Goal: Information Seeking & Learning: Learn about a topic

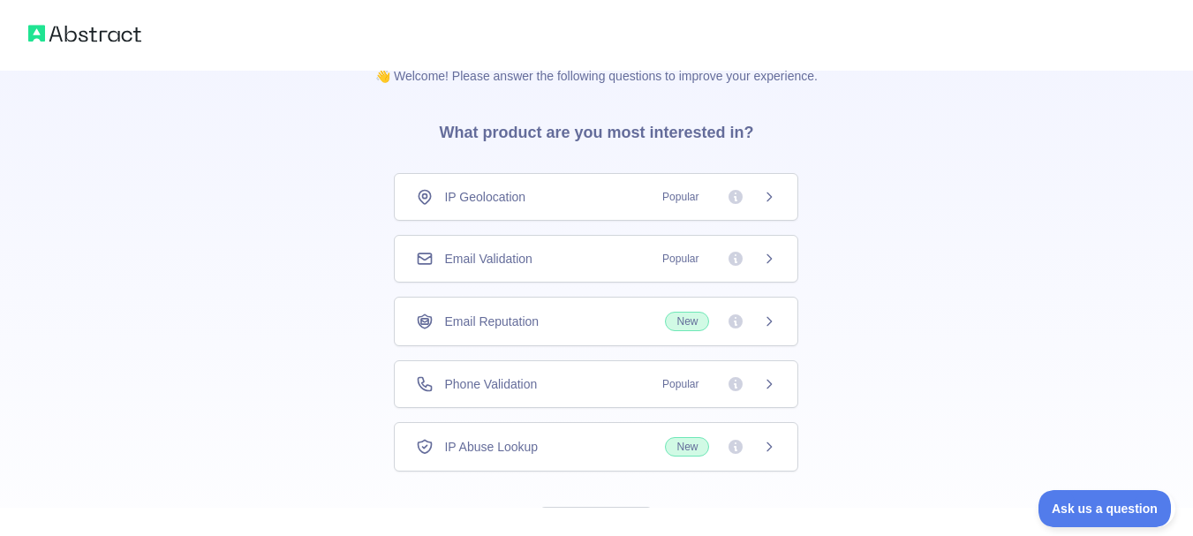
scroll to position [113, 0]
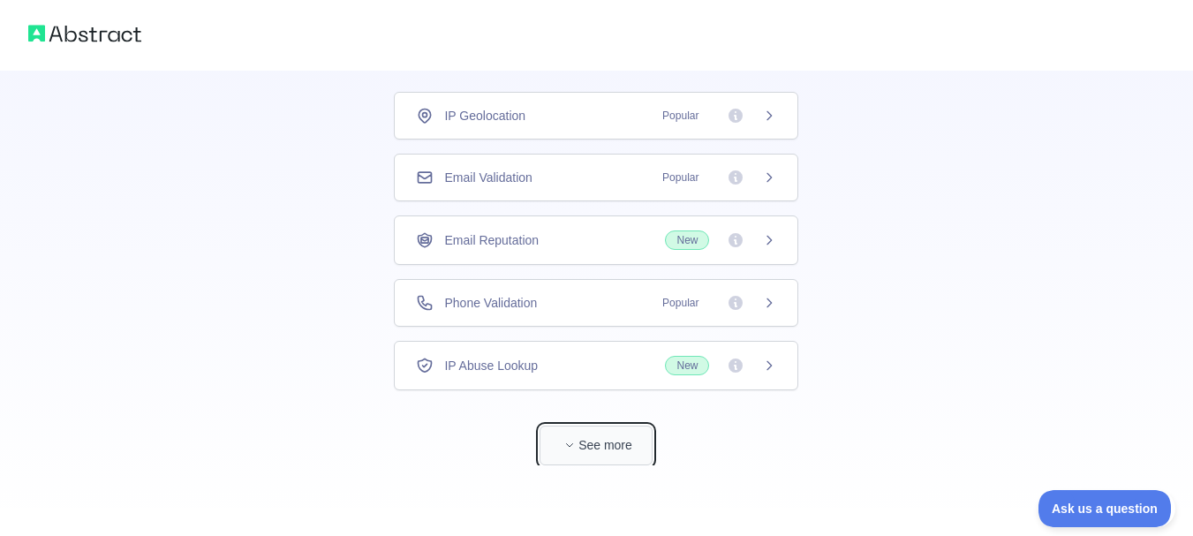
click at [604, 446] on button "See more" at bounding box center [595, 446] width 113 height 40
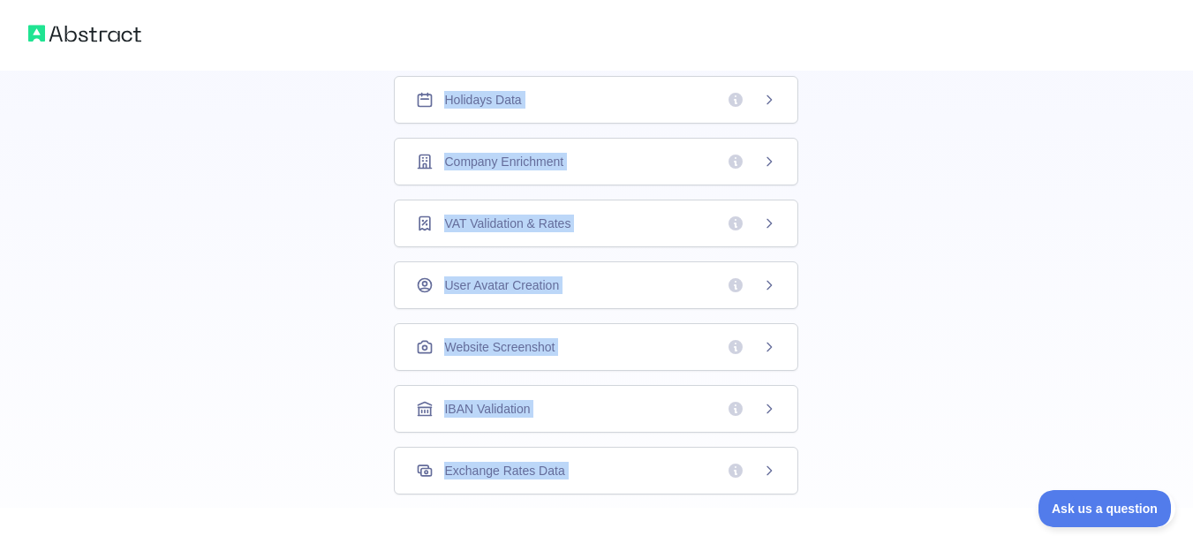
scroll to position [587, 0]
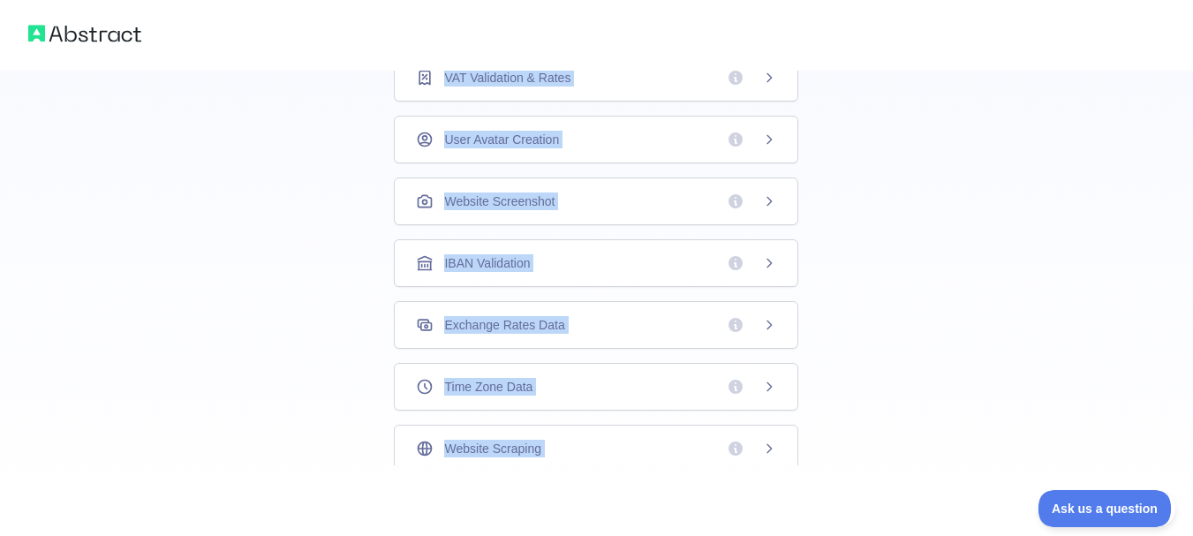
drag, startPoint x: 353, startPoint y: 89, endPoint x: 728, endPoint y: 553, distance: 596.3
copy div "👋 Welcome! Please answer the following questions to improve your experience. Wh…"
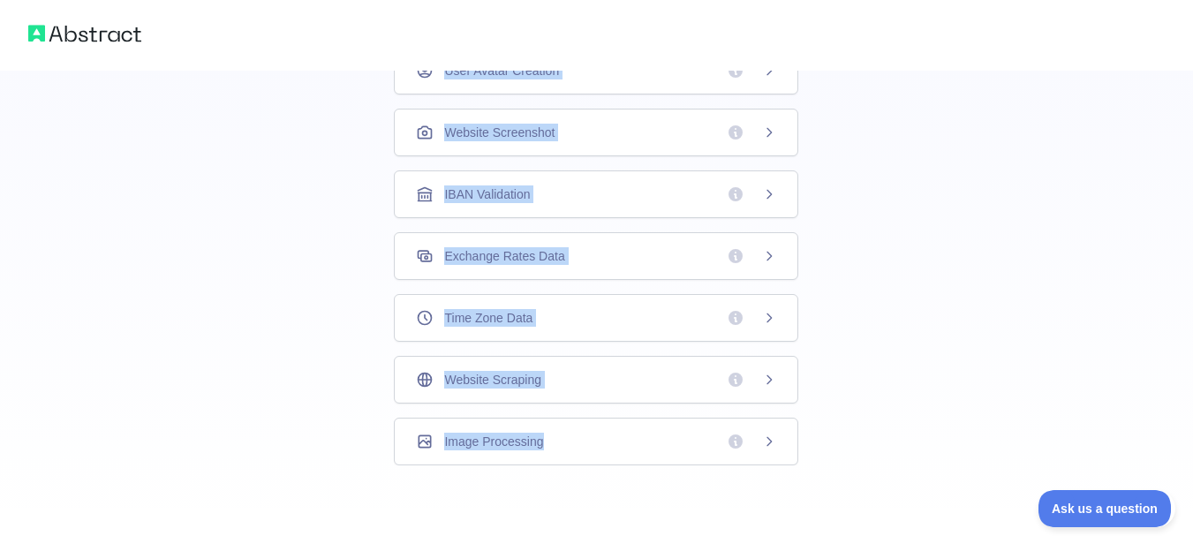
click at [520, 379] on span "Website Scraping" at bounding box center [492, 380] width 96 height 18
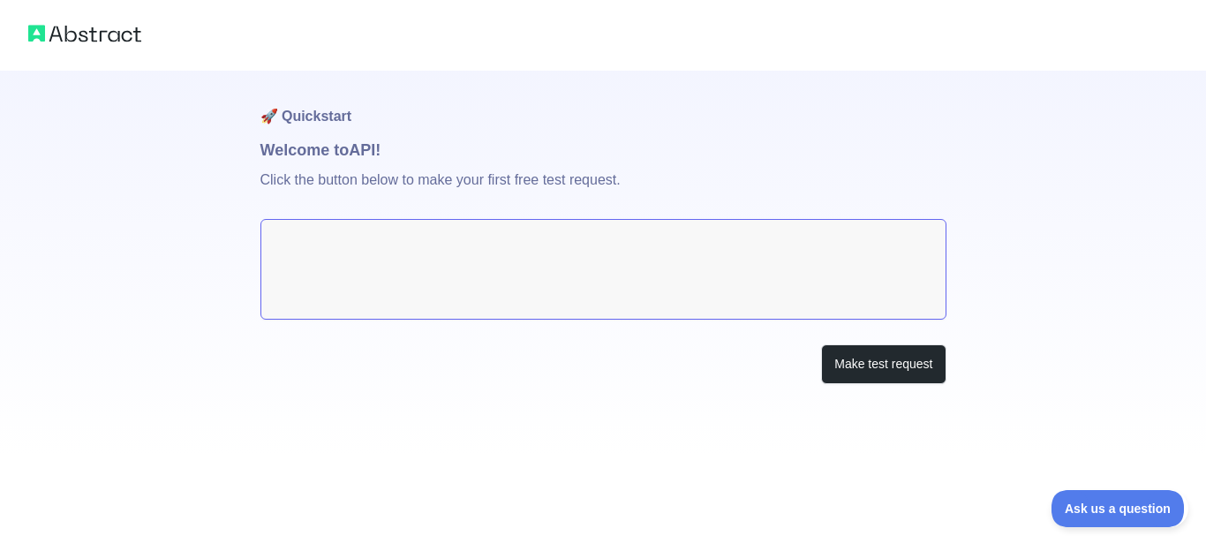
click at [381, 181] on p "Click the button below to make your first free test request." at bounding box center [603, 190] width 686 height 57
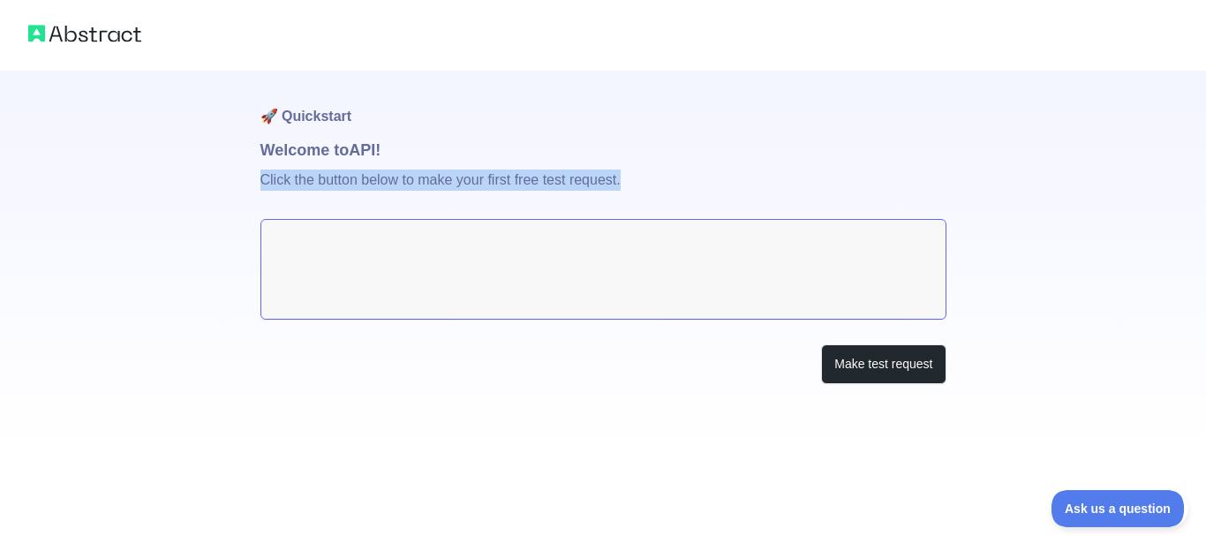
click at [381, 181] on p "Click the button below to make your first free test request." at bounding box center [603, 190] width 686 height 57
click at [853, 362] on button "Make test request" at bounding box center [883, 364] width 124 height 40
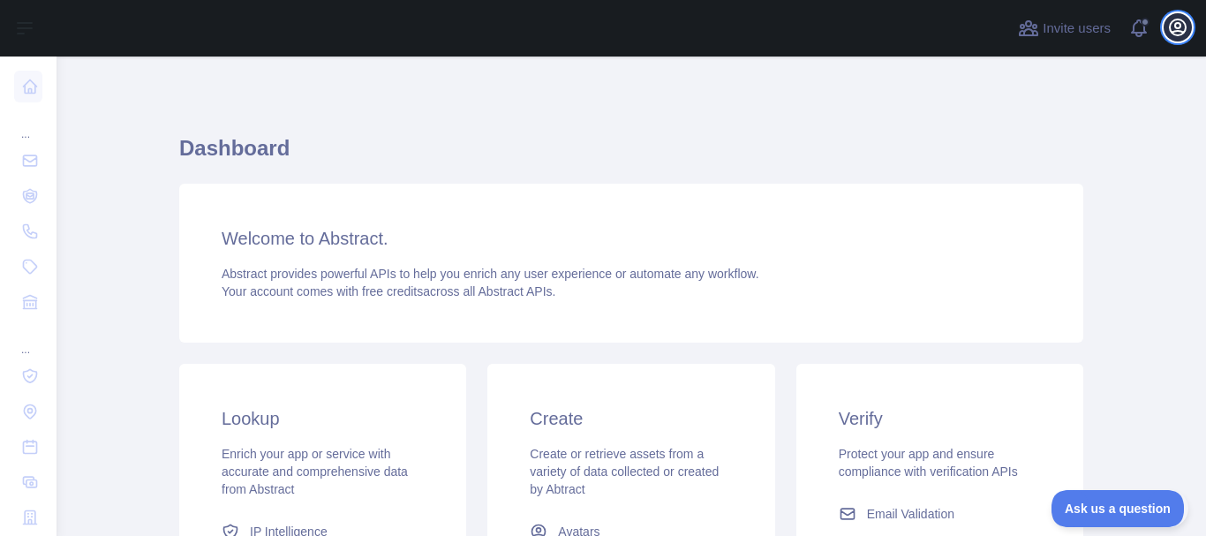
click at [1175, 23] on icon "button" at bounding box center [1178, 27] width 16 height 16
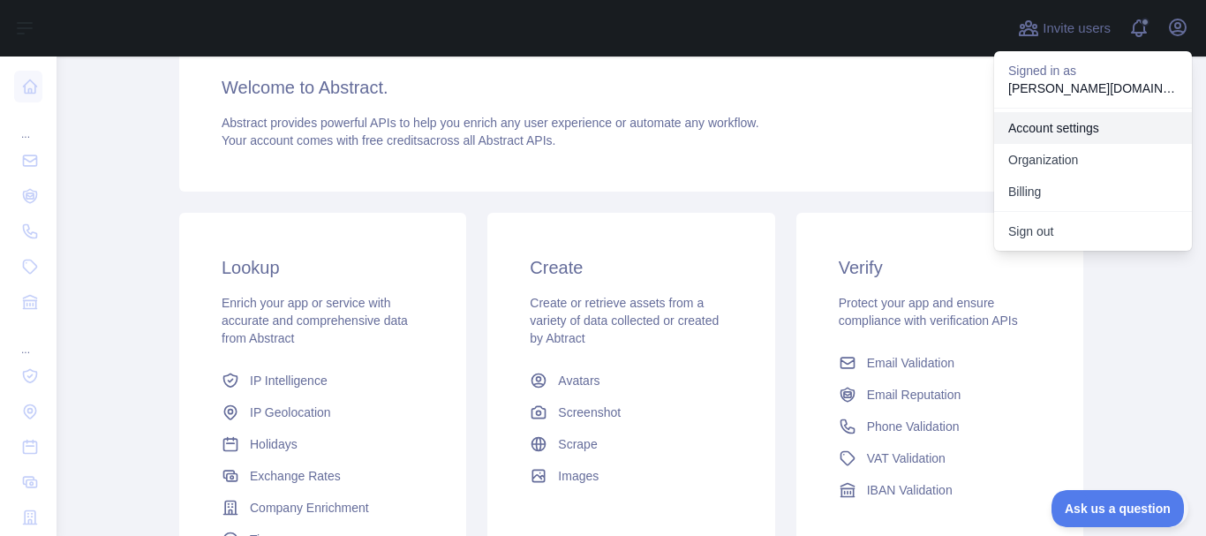
click at [1079, 136] on link "Account settings" at bounding box center [1093, 128] width 198 height 32
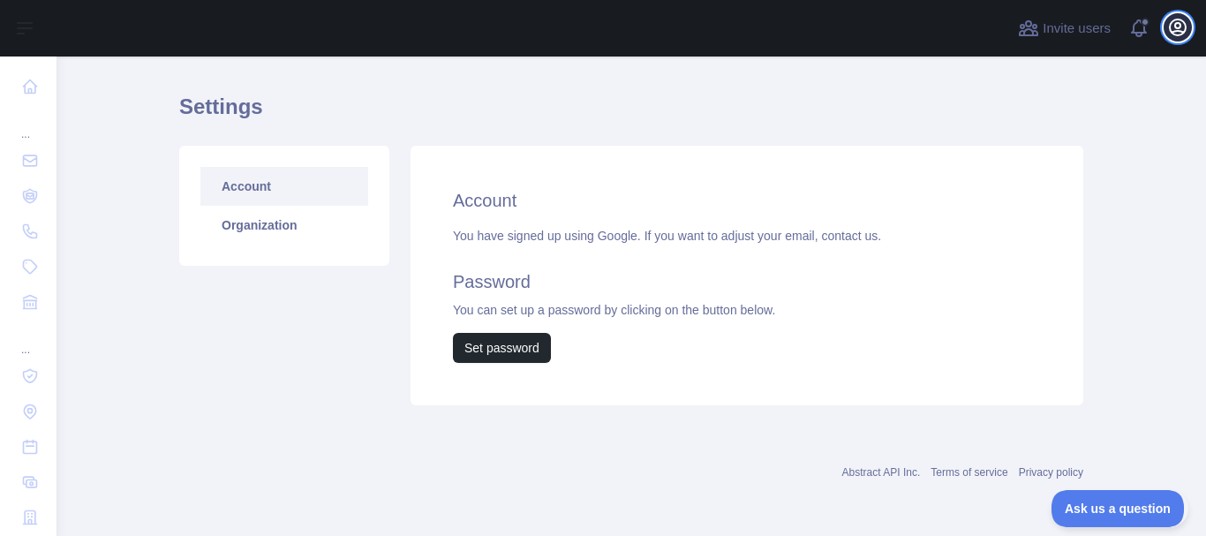
click at [1174, 26] on icon "button" at bounding box center [1177, 27] width 21 height 21
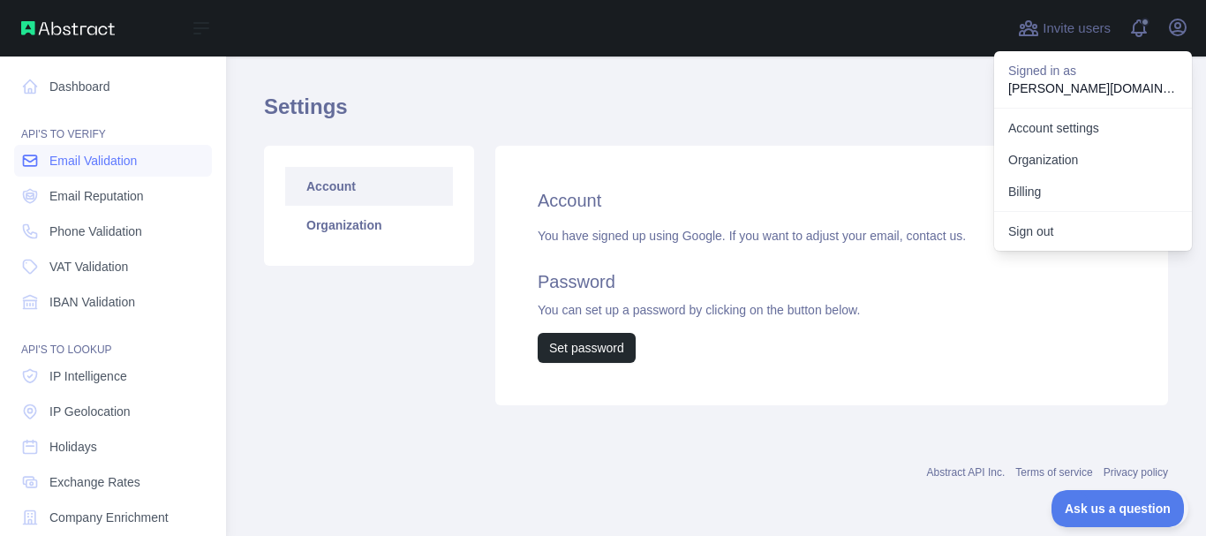
click at [88, 163] on span "Email Validation" at bounding box center [92, 161] width 87 height 18
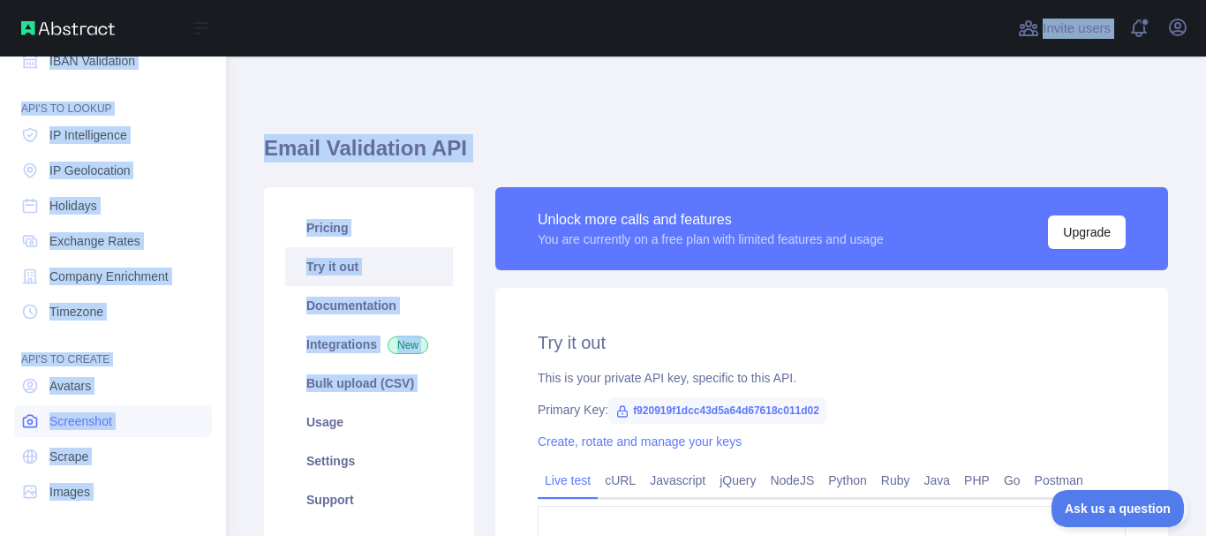
scroll to position [241, 0]
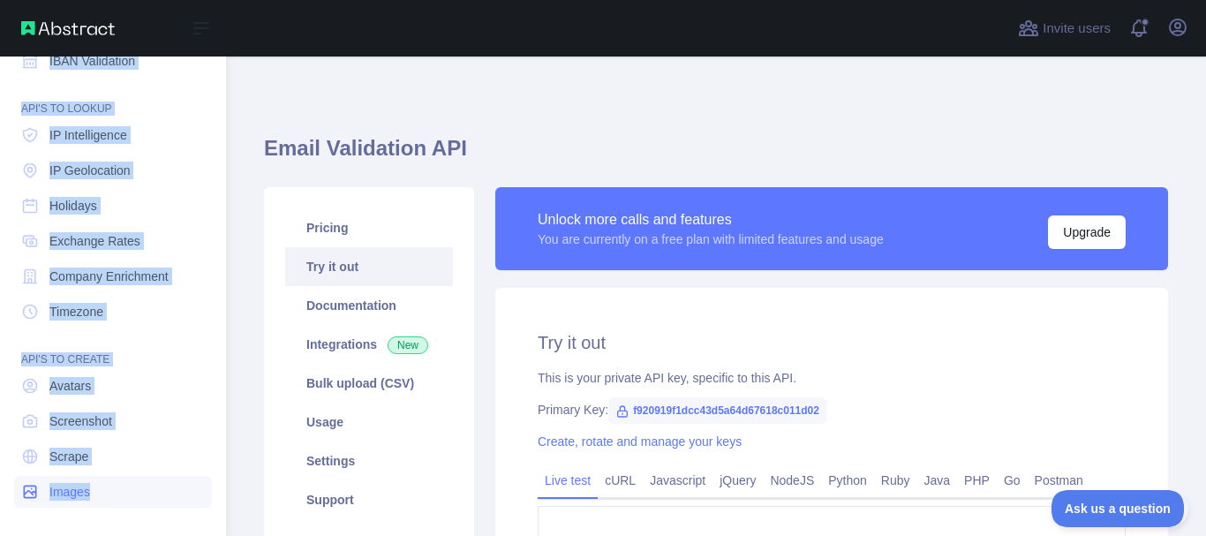
drag, startPoint x: 4, startPoint y: 77, endPoint x: 120, endPoint y: 500, distance: 438.6
click at [120, 500] on div "Dashboard API'S TO VERIFY Email Validation Email Reputation Phone Validation VA…" at bounding box center [113, 140] width 226 height 763
copy nav "API'S TO VERIFY Email Validation Email Reputation Phone Validation VAT Validati…"
click at [64, 416] on span "Screenshot" at bounding box center [80, 421] width 63 height 18
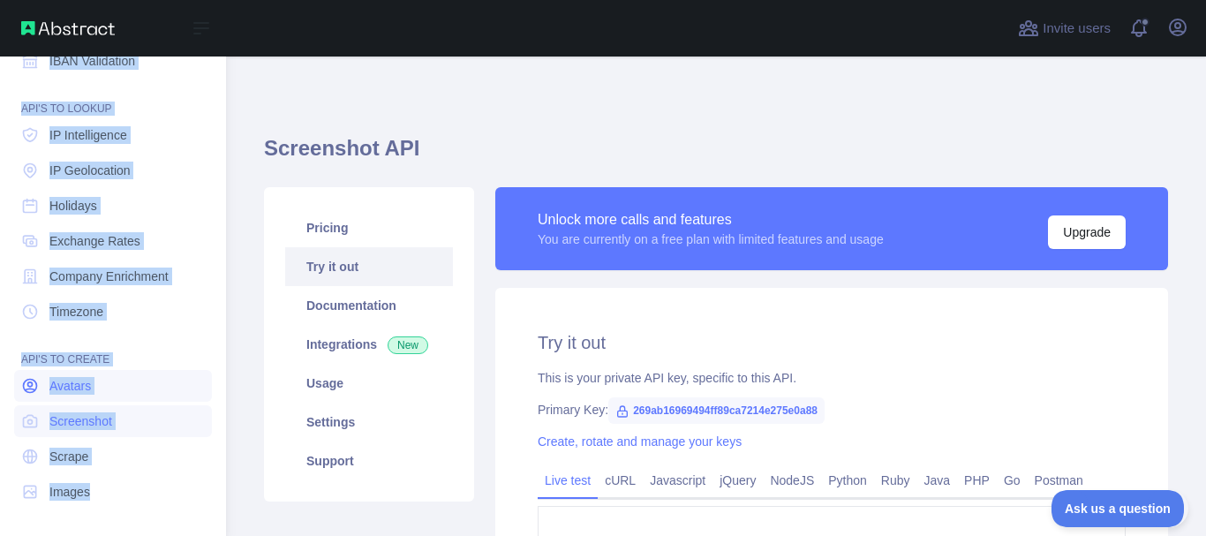
click at [177, 382] on link "Avatars" at bounding box center [113, 386] width 198 height 32
click at [87, 426] on span "Screenshot" at bounding box center [80, 421] width 63 height 18
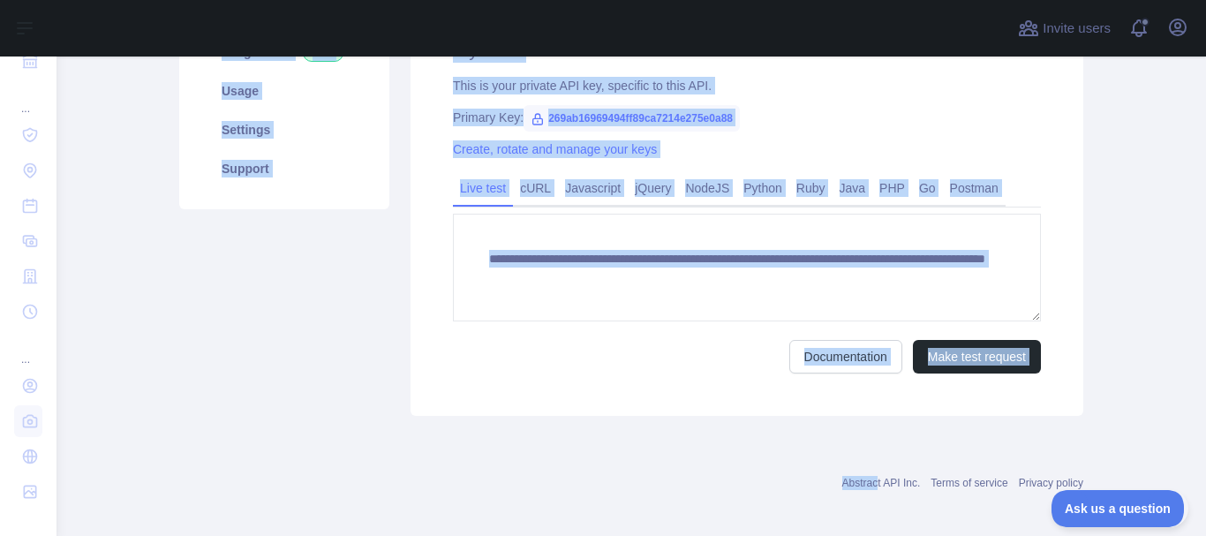
scroll to position [303, 0]
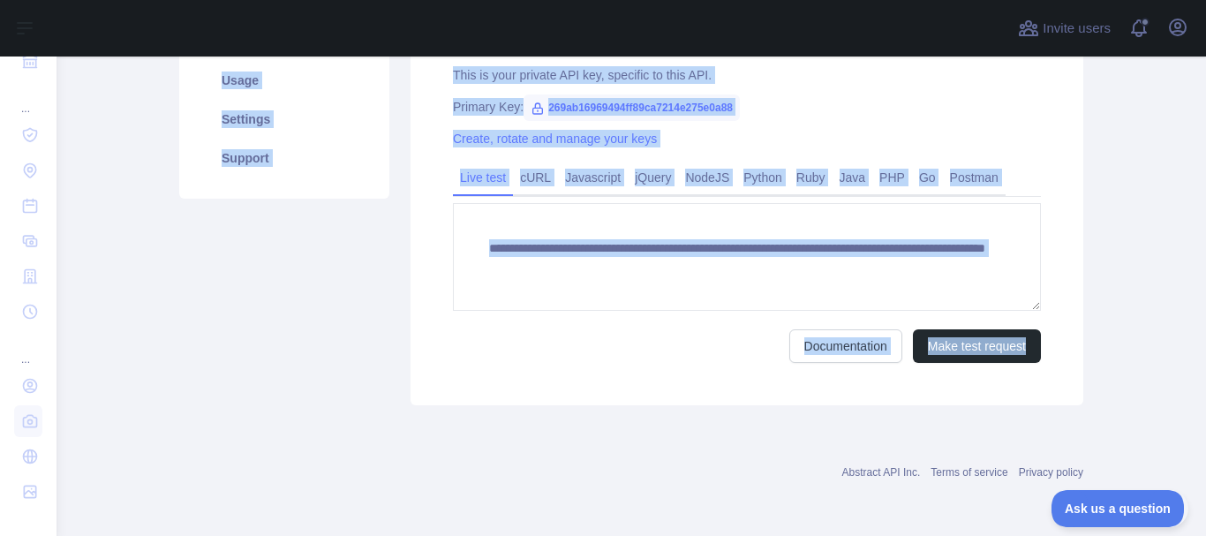
drag, startPoint x: 159, startPoint y: 75, endPoint x: 1043, endPoint y: 329, distance: 919.6
click at [1043, 329] on main "**********" at bounding box center [631, 296] width 1149 height 479
copy div "**********"
click at [353, 493] on div "Abstract API Inc. Terms of service Privacy policy" at bounding box center [631, 462] width 904 height 64
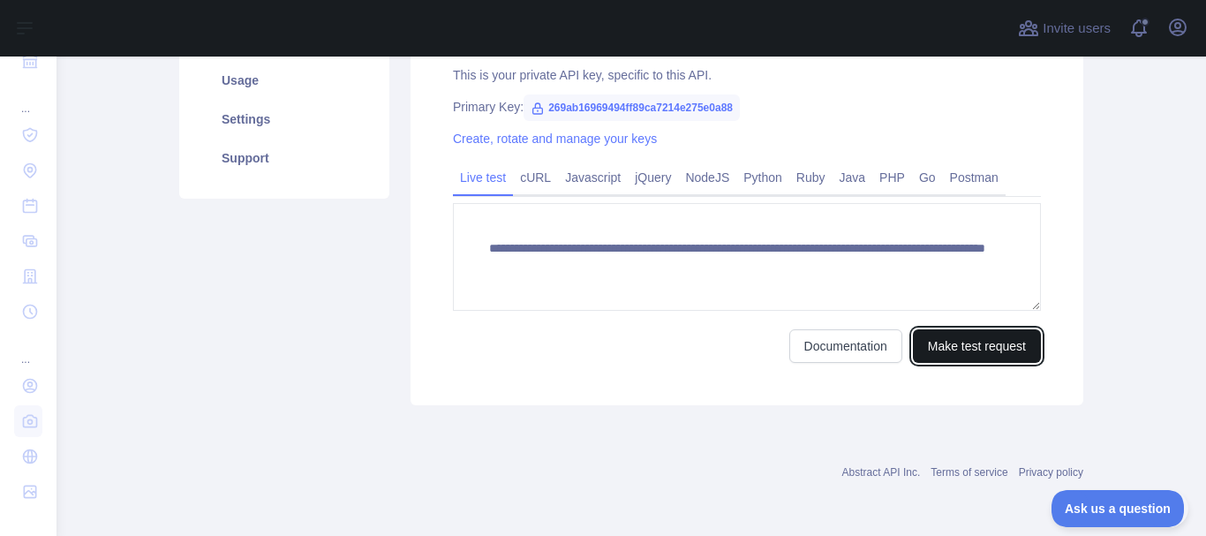
click at [963, 354] on button "Make test request" at bounding box center [977, 346] width 128 height 34
